Goal: Information Seeking & Learning: Check status

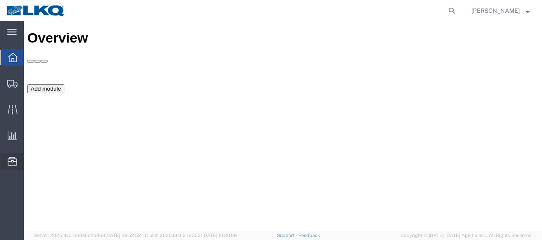
click at [0, 0] on span "Location Appointment" at bounding box center [0, 0] width 0 height 0
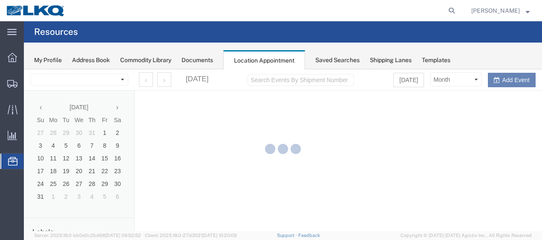
select select "27578"
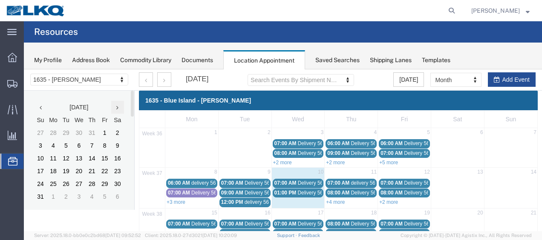
click at [117, 107] on icon at bounding box center [117, 108] width 2 height 6
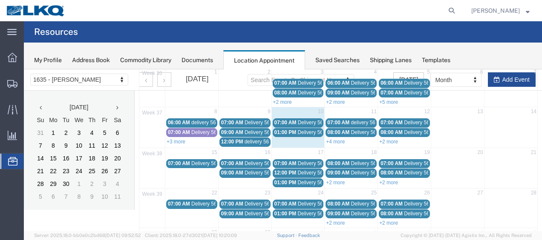
scroll to position [43, 0]
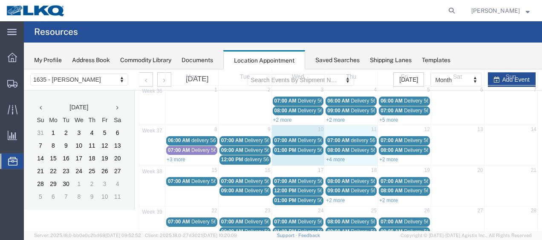
click at [332, 161] on div "+4 more" at bounding box center [351, 159] width 53 height 9
select select "1"
select select
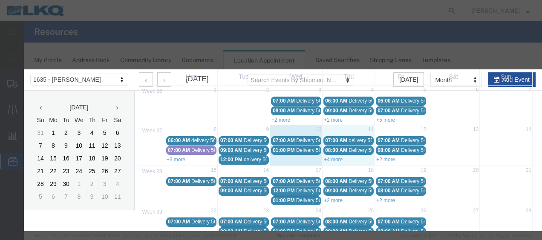
click at [24, 69] on div "End Time 8:07 AM" at bounding box center [24, 69] width 0 height 0
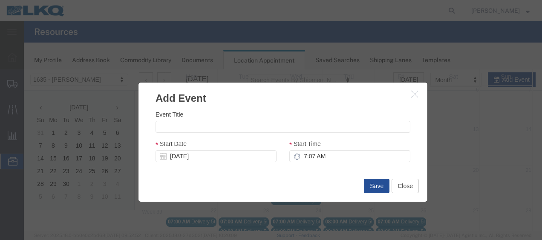
click at [413, 95] on icon "button" at bounding box center [414, 93] width 7 height 7
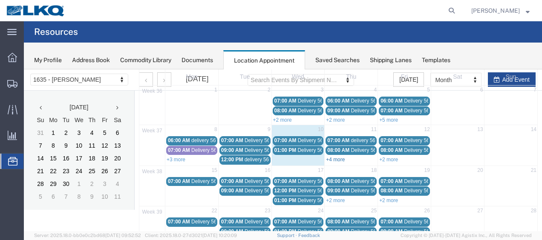
click at [335, 158] on link "+4 more" at bounding box center [335, 160] width 19 height 6
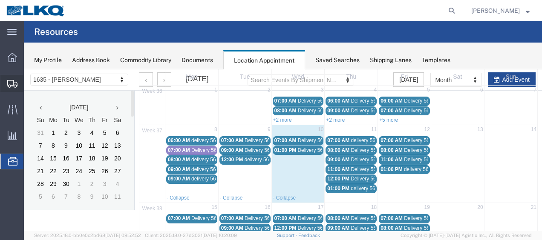
click at [0, 0] on span "Shipment Manager" at bounding box center [0, 0] width 0 height 0
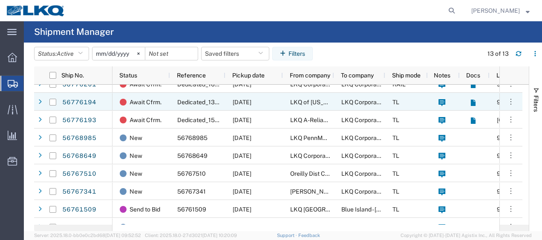
scroll to position [92, 0]
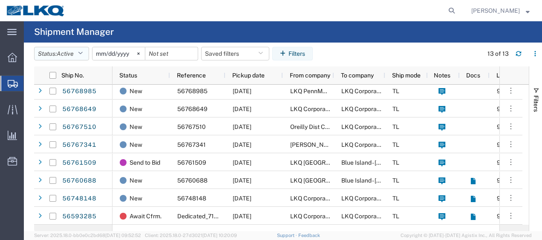
click at [86, 55] on button "Status: Active" at bounding box center [61, 54] width 55 height 14
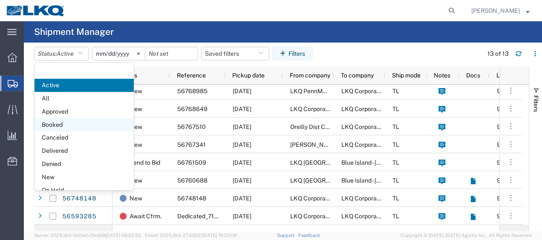
click at [62, 124] on span "Booked" at bounding box center [84, 124] width 99 height 13
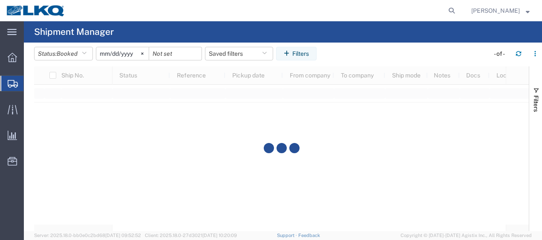
click at [105, 52] on input "2025-08-10" at bounding box center [122, 53] width 52 height 13
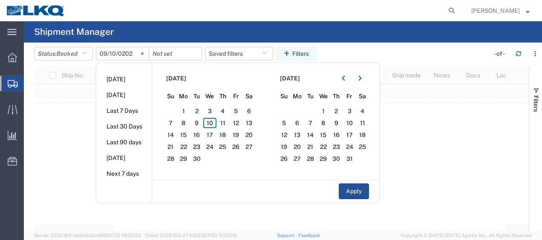
type input "2025-09-10"
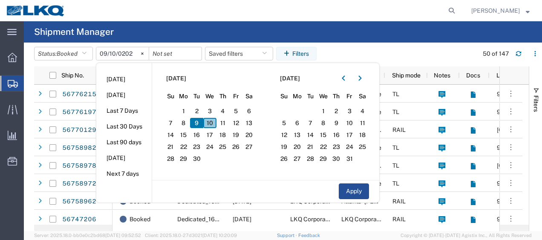
click at [212, 124] on span "10" at bounding box center [209, 123] width 13 height 10
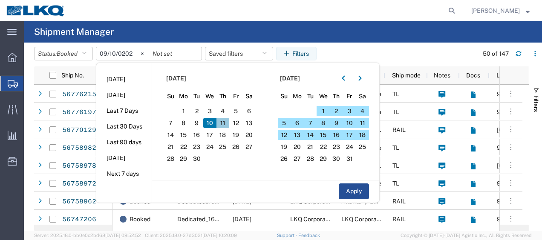
click at [229, 119] on span "11" at bounding box center [222, 123] width 13 height 10
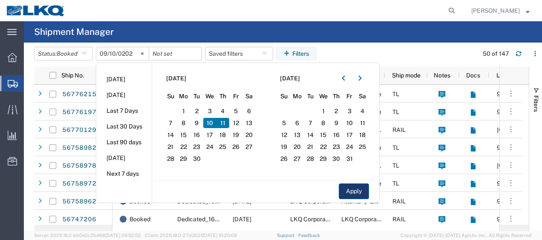
click at [357, 189] on button "Apply" at bounding box center [354, 192] width 30 height 16
type input "2025-09-11"
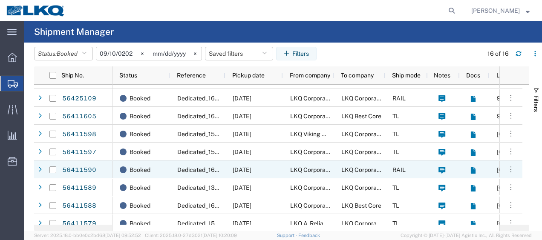
scroll to position [146, 0]
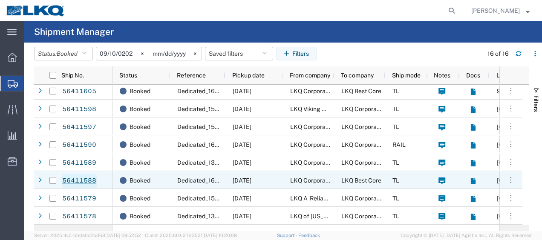
click at [84, 178] on link "56411588" at bounding box center [79, 181] width 35 height 14
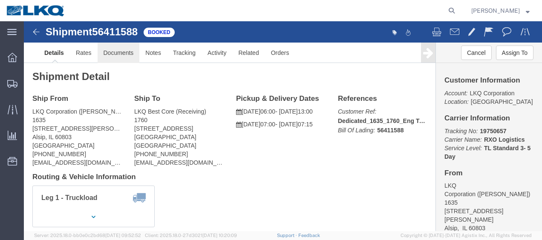
click link "Documents"
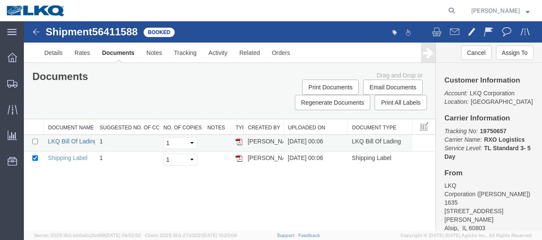
click at [65, 140] on link "LKQ Bill Of Lading" at bounding box center [72, 141] width 49 height 7
click at [31, 30] on img at bounding box center [36, 32] width 10 height 10
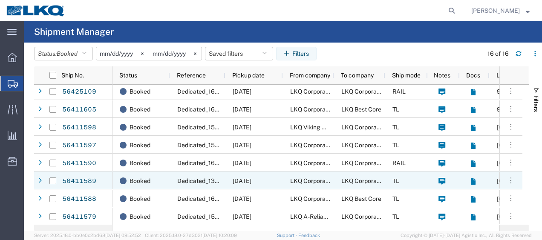
scroll to position [146, 0]
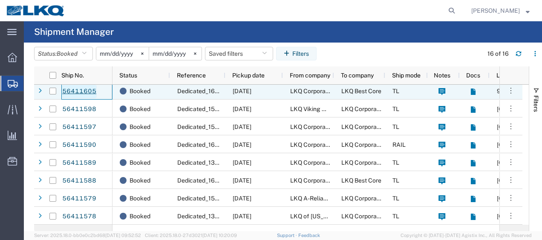
click at [83, 89] on link "56411605" at bounding box center [79, 92] width 35 height 14
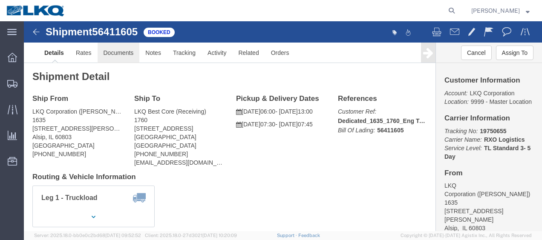
click link "Documents"
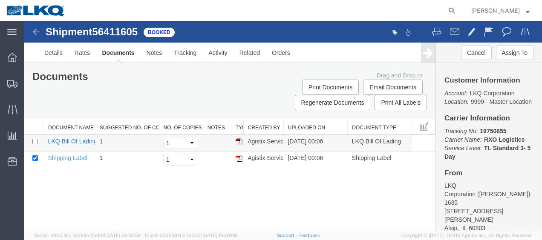
click at [66, 140] on link "LKQ Bill Of Lading" at bounding box center [72, 141] width 49 height 7
click at [38, 32] on img at bounding box center [36, 32] width 10 height 10
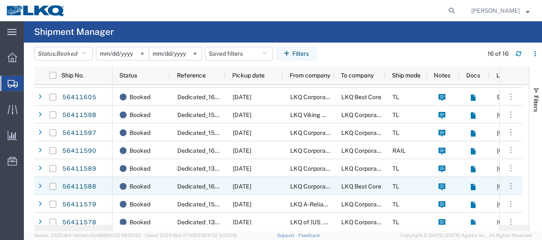
scroll to position [146, 0]
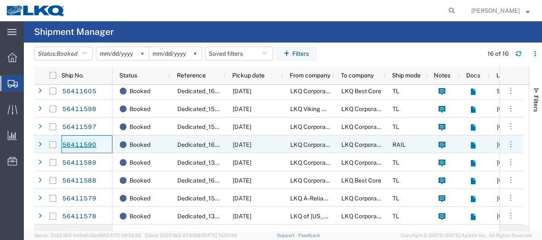
click at [78, 143] on link "56411590" at bounding box center [79, 145] width 35 height 14
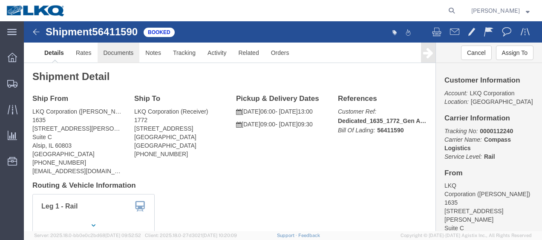
click link "Documents"
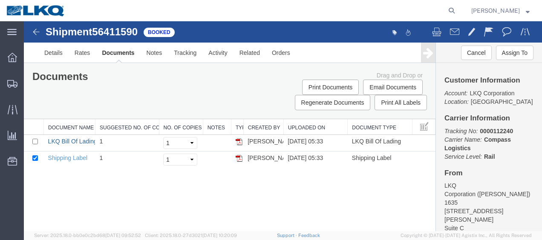
click at [64, 139] on link "LKQ Bill Of Lading" at bounding box center [72, 141] width 49 height 7
click at [37, 32] on img at bounding box center [36, 32] width 10 height 10
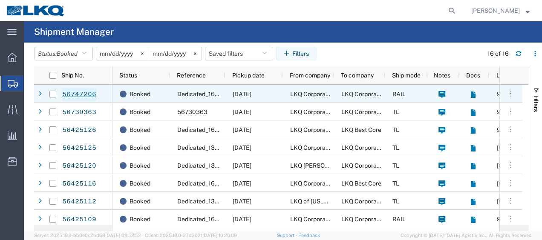
click at [80, 94] on link "56747206" at bounding box center [79, 95] width 35 height 14
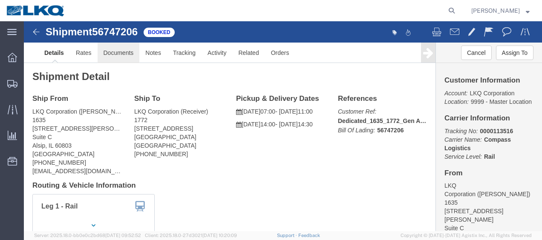
click link "Documents"
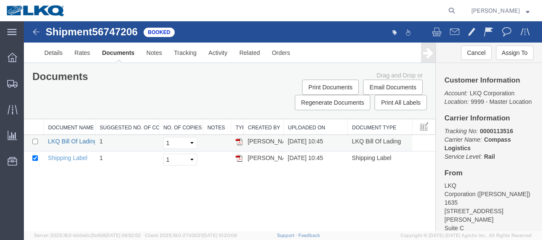
click at [63, 139] on link "LKQ Bill Of Lading" at bounding box center [72, 141] width 49 height 7
click at [31, 33] on div "Shipment 56747206 2 of 2 Booked" at bounding box center [154, 34] width 258 height 16
click at [0, 0] on span "Location Appointment" at bounding box center [0, 0] width 0 height 0
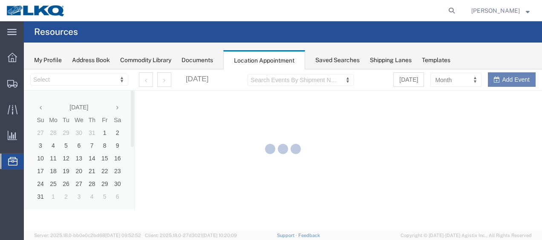
select select "27578"
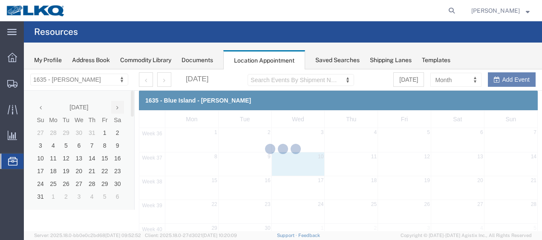
click at [118, 108] on div at bounding box center [283, 150] width 518 height 162
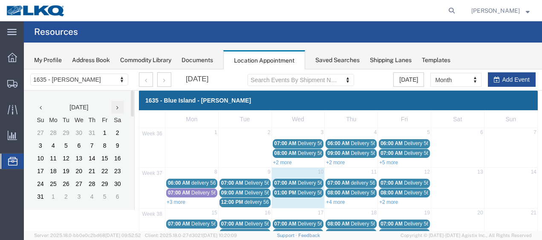
click at [118, 108] on icon at bounding box center [117, 108] width 2 height 6
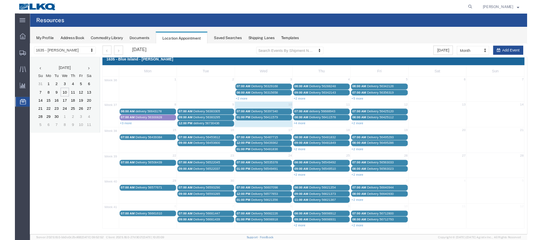
scroll to position [0, 0]
